Goal: Find specific page/section: Find specific page/section

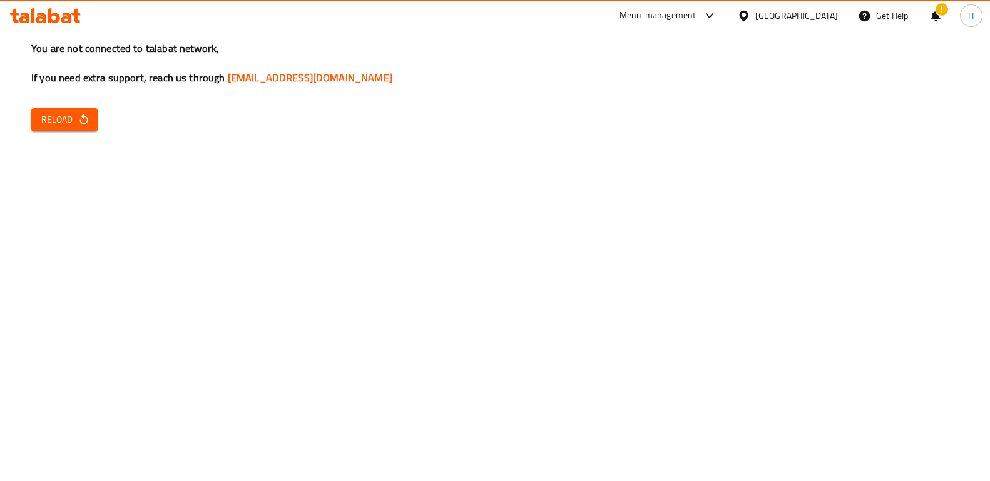
click at [73, 115] on span "Reload" at bounding box center [64, 120] width 46 height 16
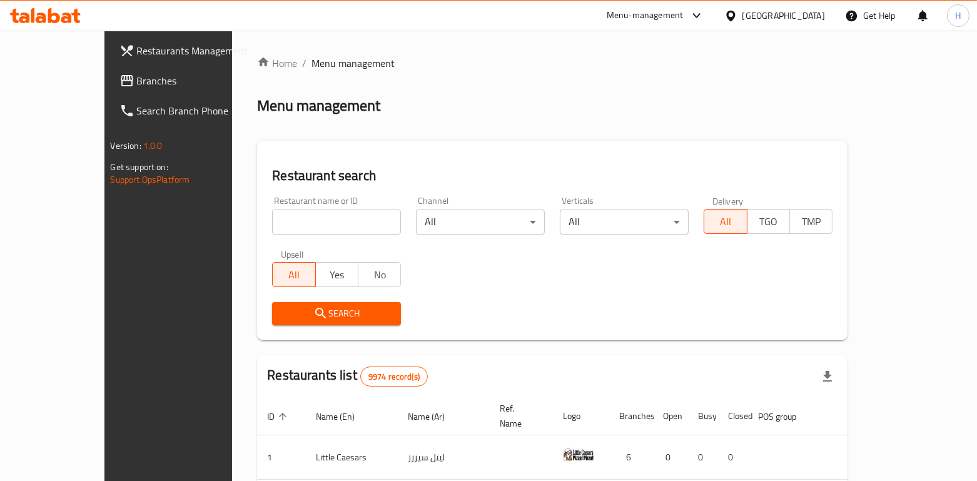
click at [272, 216] on input "search" at bounding box center [336, 222] width 129 height 25
click button "Search" at bounding box center [336, 313] width 129 height 23
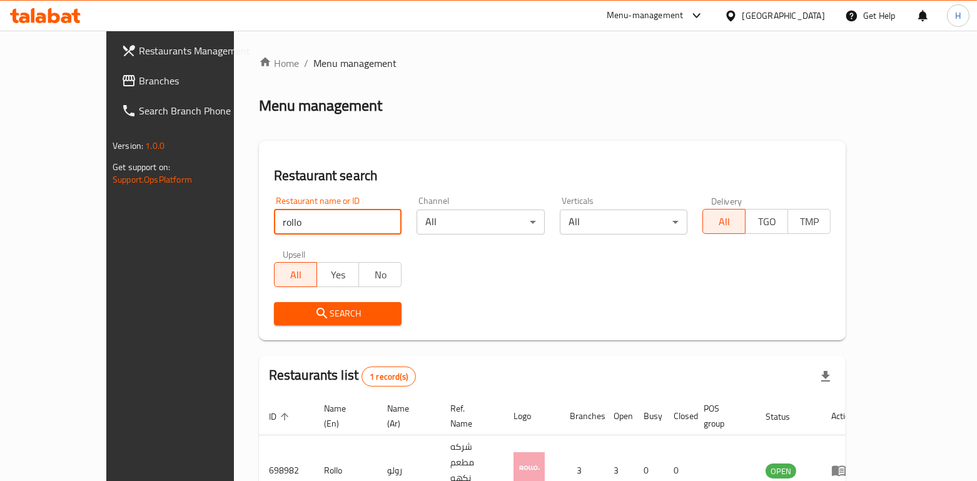
scroll to position [52, 0]
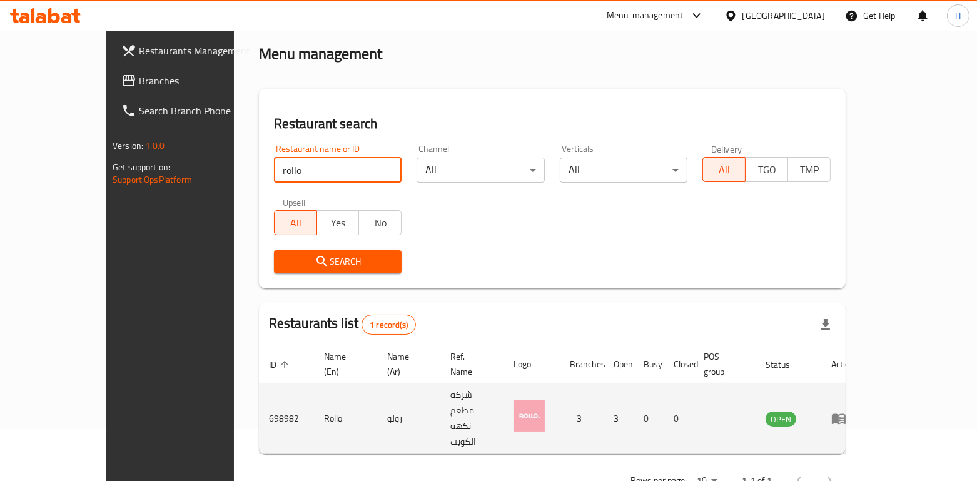
click at [259, 390] on td "698982" at bounding box center [286, 418] width 55 height 71
copy td "698982"
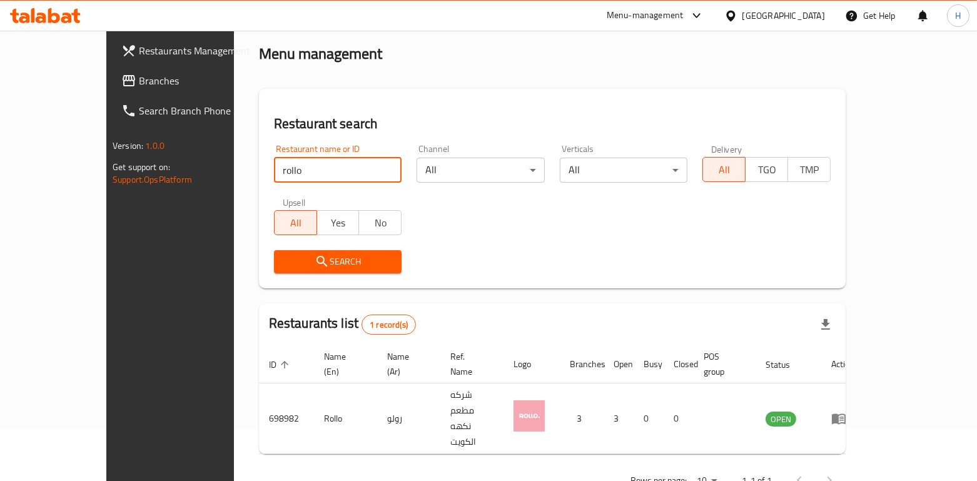
drag, startPoint x: 265, startPoint y: 174, endPoint x: 139, endPoint y: 202, distance: 128.8
click at [139, 202] on div "Restaurants Management Branches Search Branch Phone Version: 1.0.0 Get support …" at bounding box center [488, 250] width 764 height 543
click at [304, 263] on span "Search" at bounding box center [338, 262] width 108 height 16
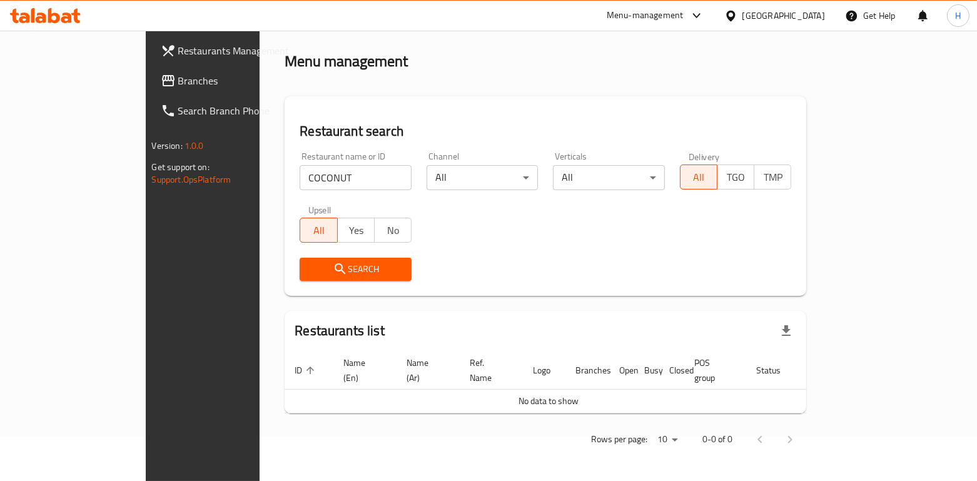
scroll to position [29, 0]
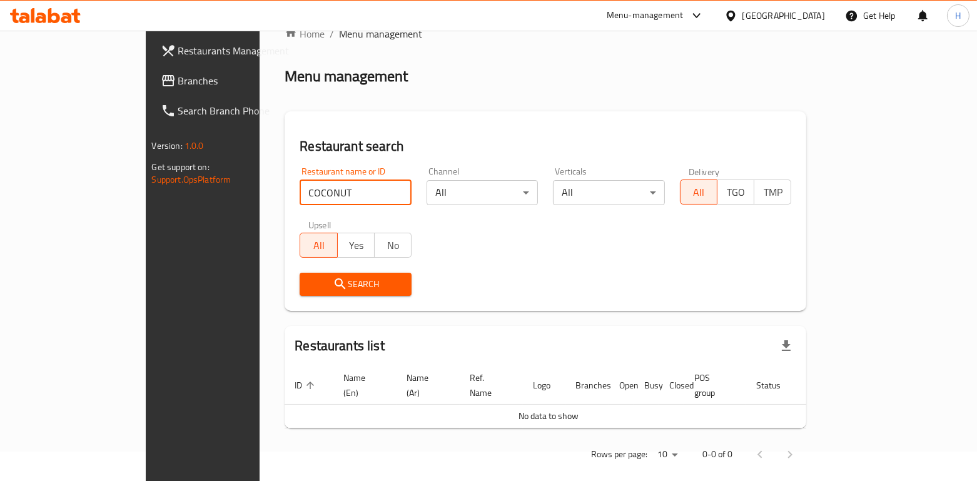
click at [300, 196] on input "COCONUT" at bounding box center [356, 192] width 112 height 25
type input "COCOaNUT"
click button "Search" at bounding box center [356, 284] width 112 height 23
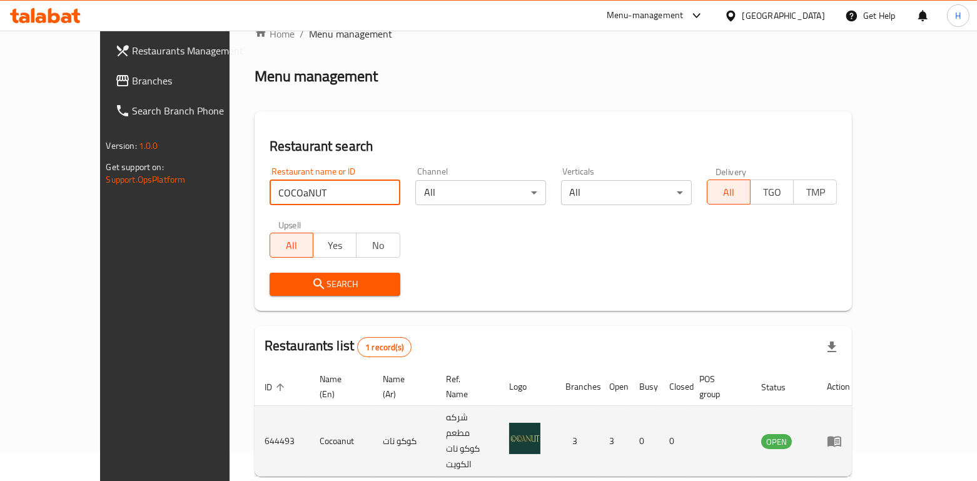
click at [850, 433] on link "enhanced table" at bounding box center [838, 440] width 23 height 15
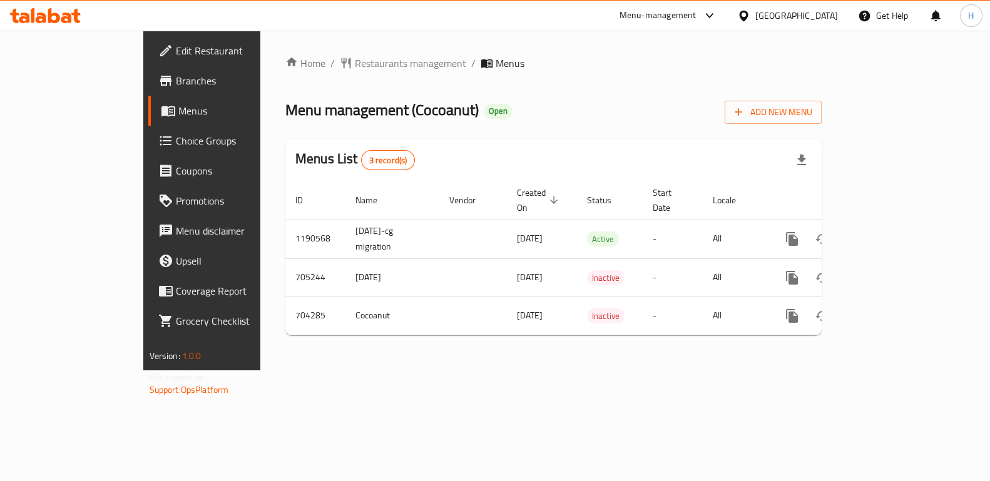
click at [176, 88] on span "Branches" at bounding box center [237, 80] width 123 height 15
